Goal: Information Seeking & Learning: Check status

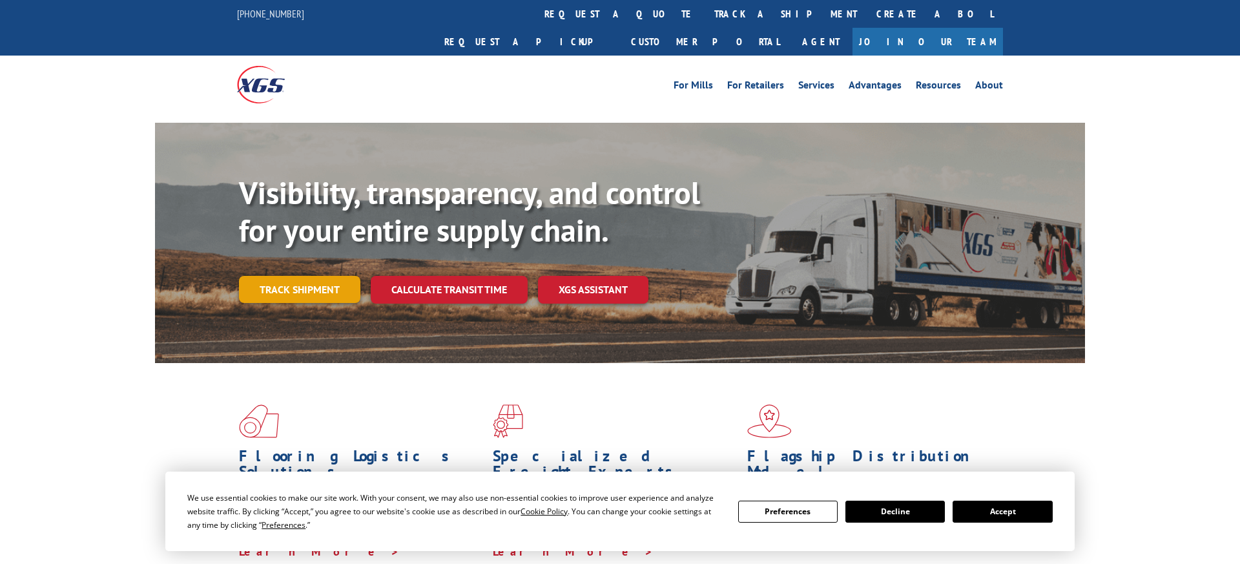
click at [318, 276] on link "Track shipment" at bounding box center [299, 289] width 121 height 27
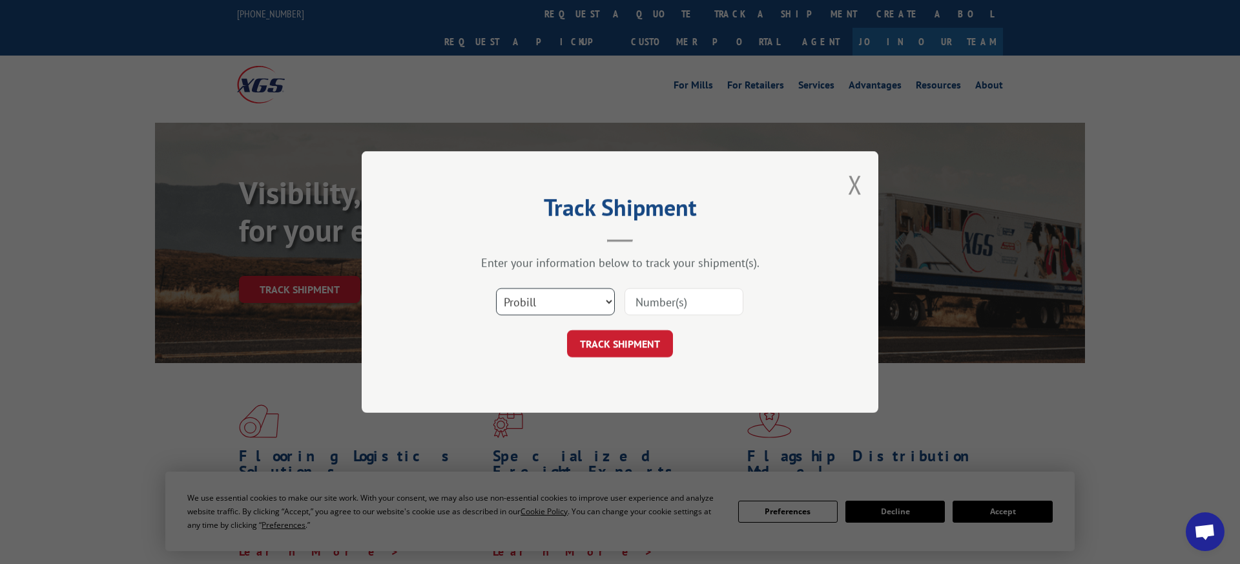
click at [538, 310] on select "Select category... Probill BOL PO" at bounding box center [555, 301] width 119 height 27
select select "bol"
click at [496, 288] on select "Select category... Probill BOL PO" at bounding box center [555, 301] width 119 height 27
click at [641, 299] on input at bounding box center [684, 301] width 119 height 27
paste input "363428"
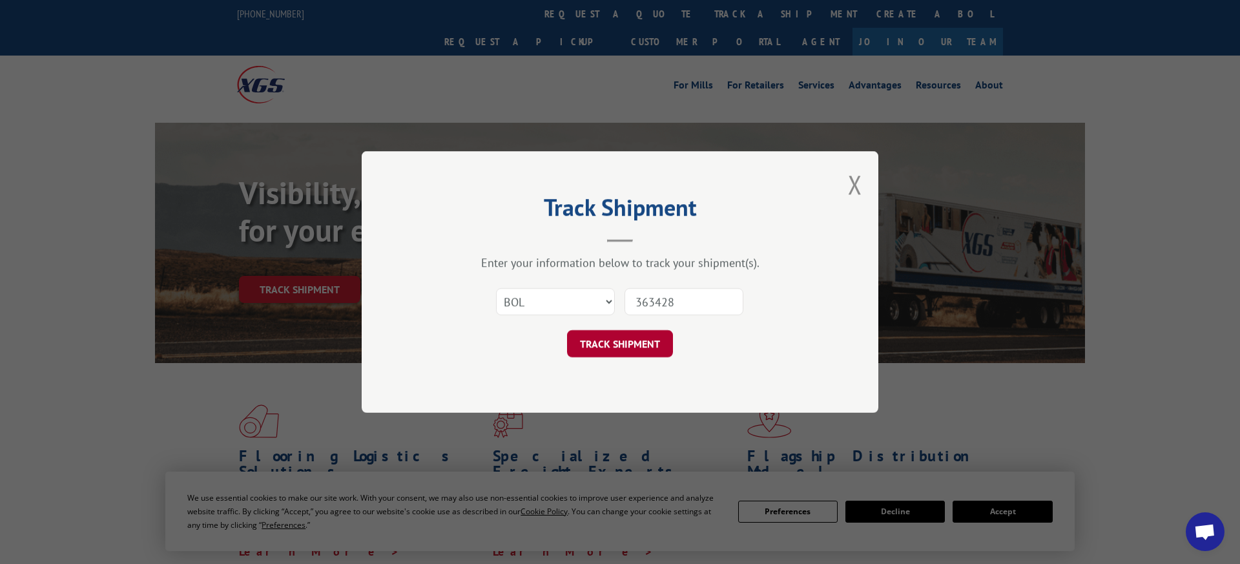
type input "363428"
click at [626, 338] on button "TRACK SHIPMENT" at bounding box center [620, 343] width 106 height 27
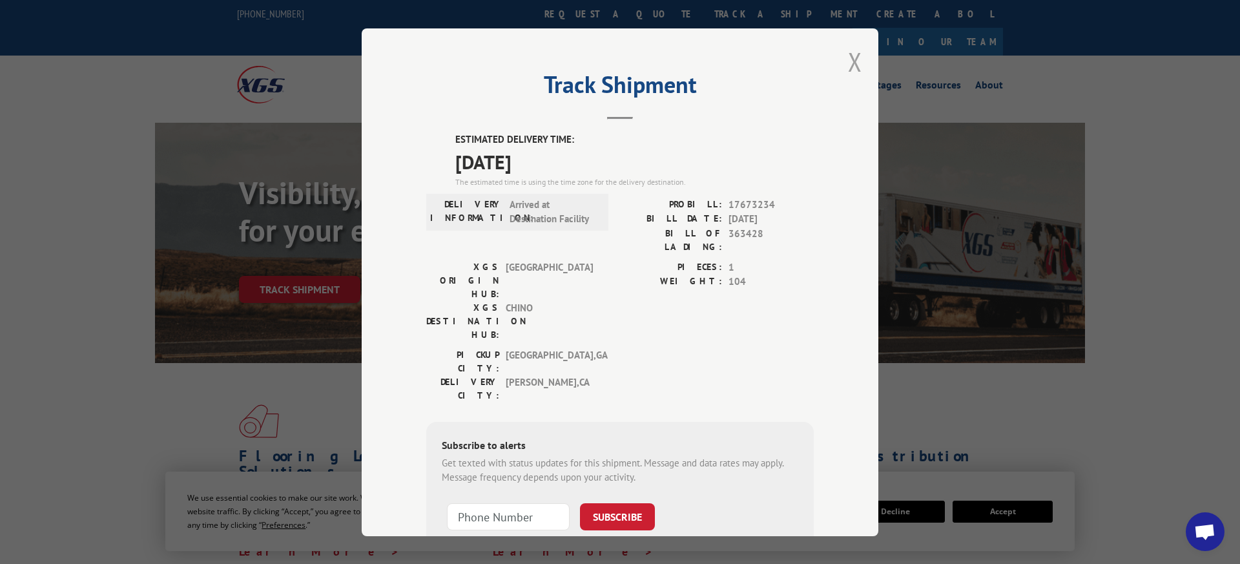
click at [853, 57] on button "Close modal" at bounding box center [855, 62] width 14 height 34
